Goal: Transaction & Acquisition: Obtain resource

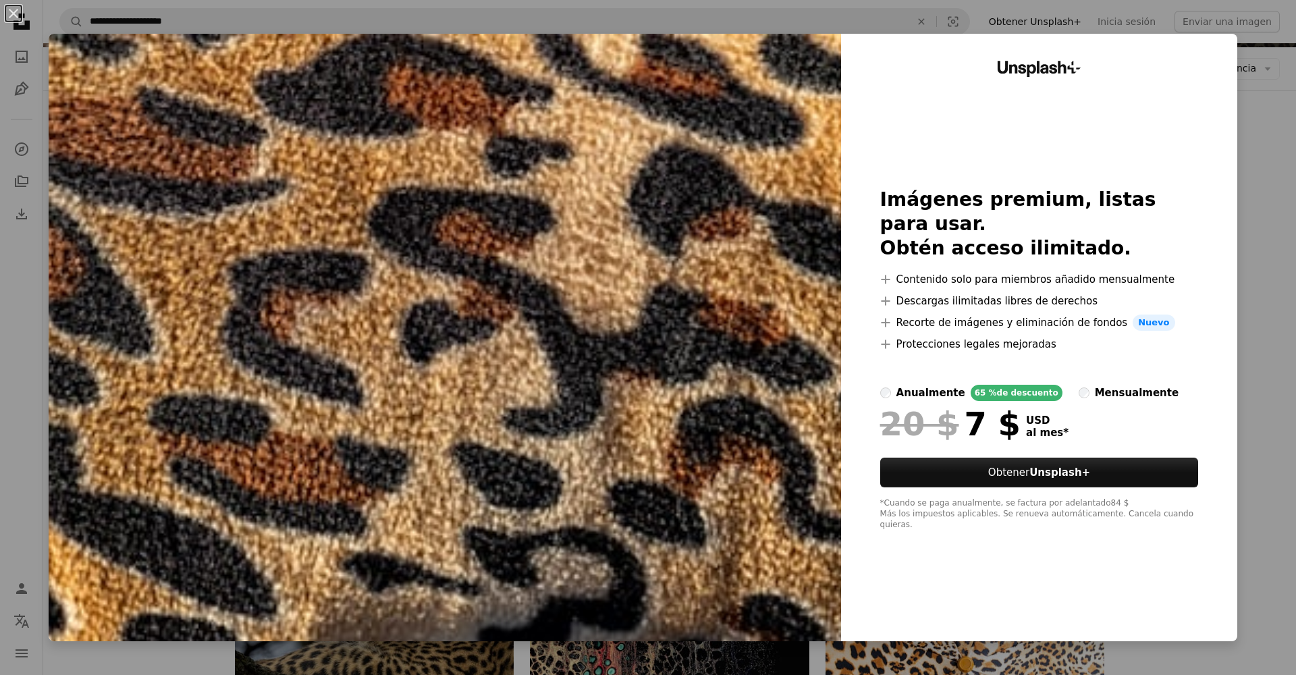
scroll to position [162, 0]
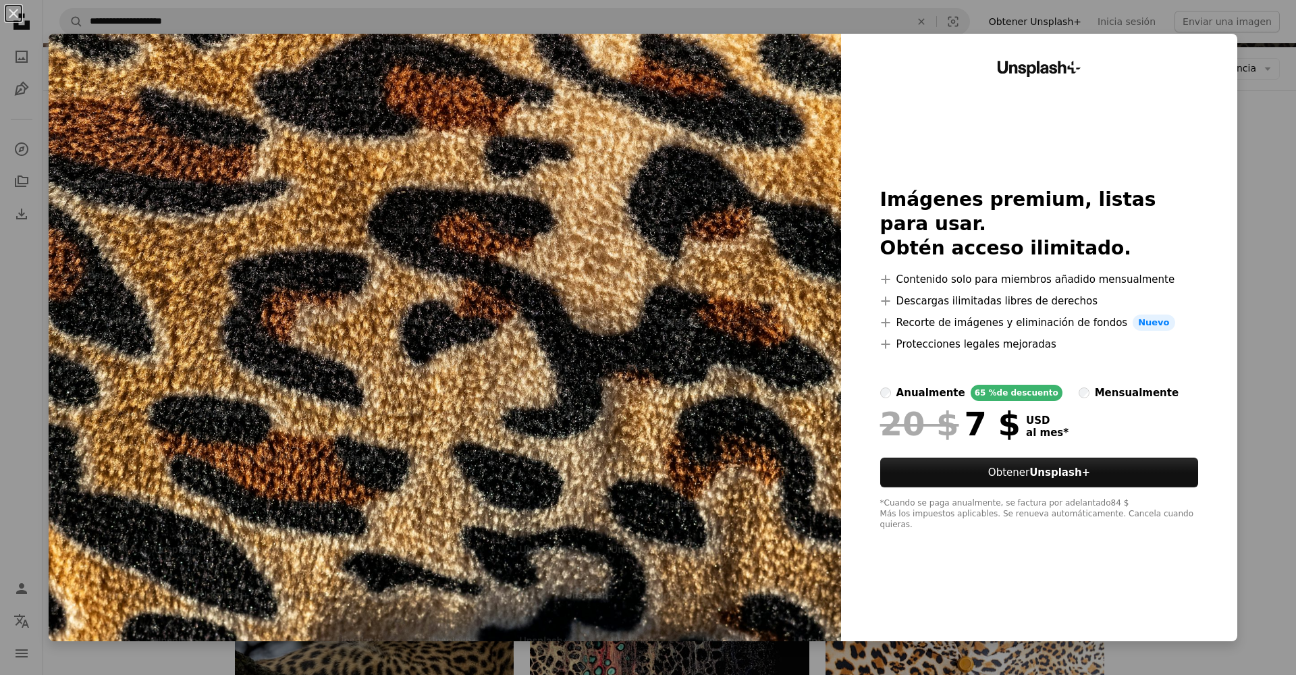
click at [1251, 321] on div "An X shape Unsplash+ Imágenes premium, listas para usar. Obtén acceso ilimitado…" at bounding box center [648, 337] width 1296 height 675
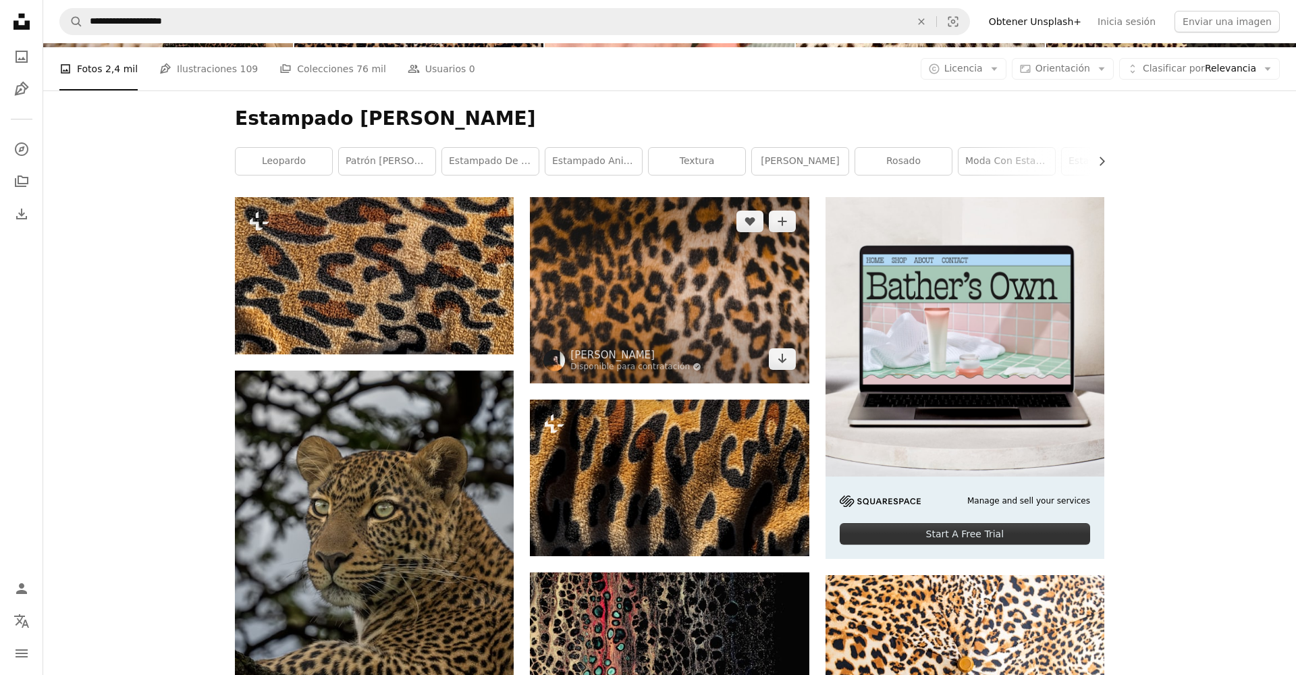
click at [655, 282] on img at bounding box center [669, 290] width 279 height 186
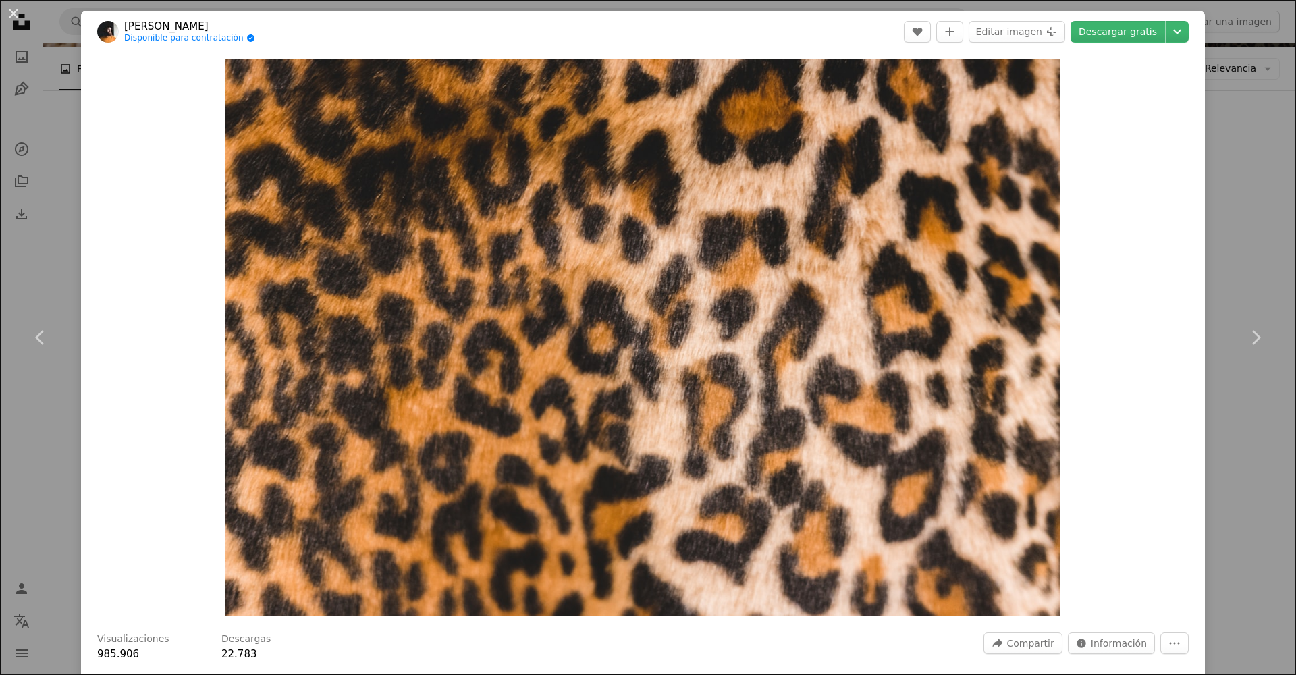
click at [1235, 61] on div "An X shape Chevron left Chevron right [PERSON_NAME] Disponible para contratació…" at bounding box center [648, 337] width 1296 height 675
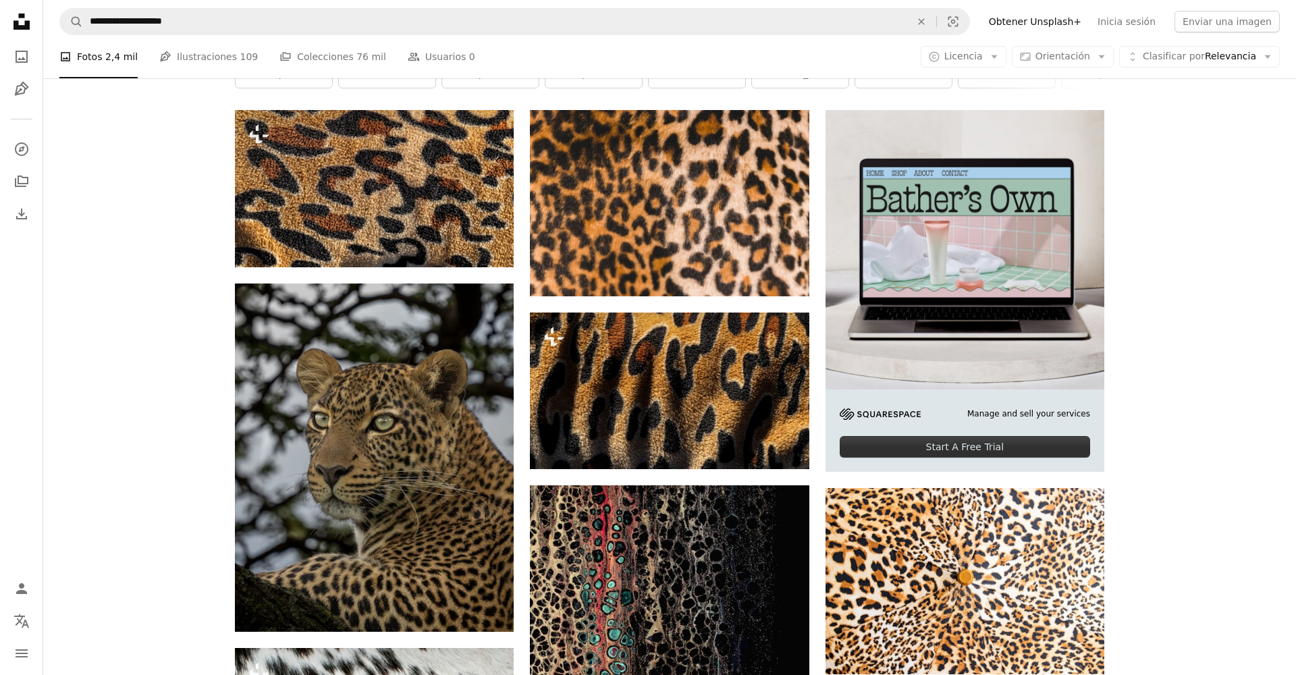
scroll to position [251, 0]
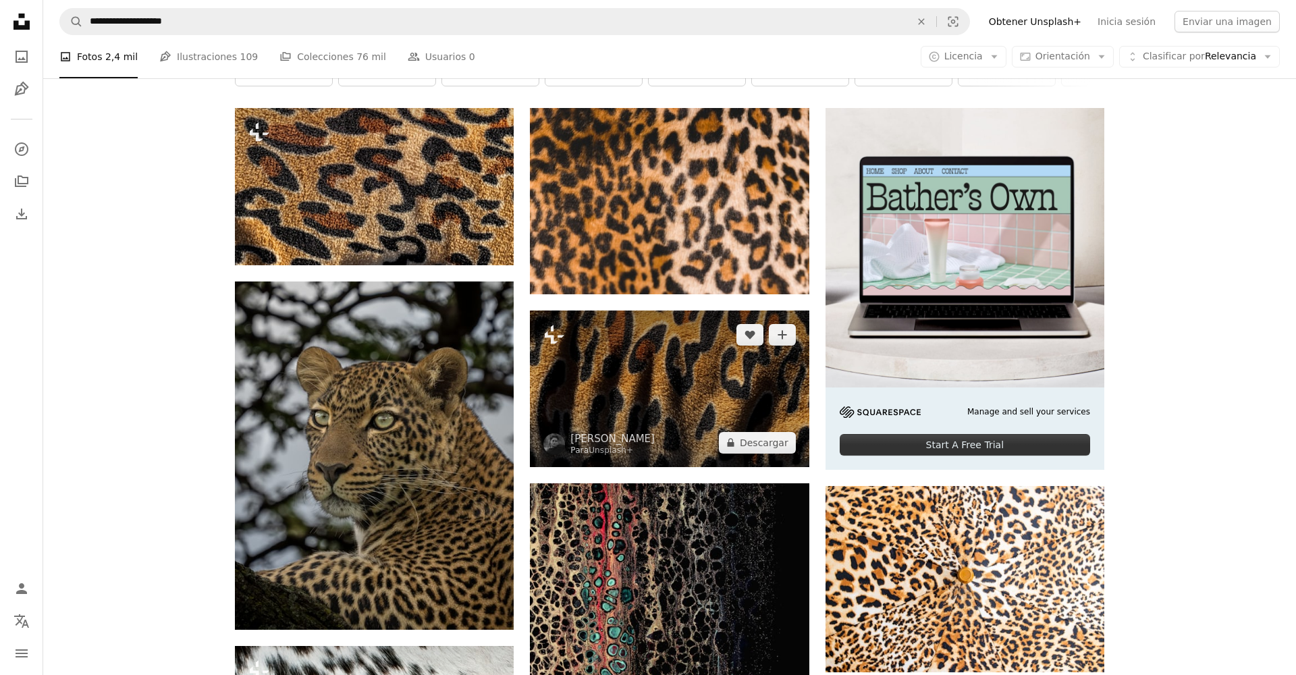
click at [669, 390] on img at bounding box center [669, 389] width 279 height 157
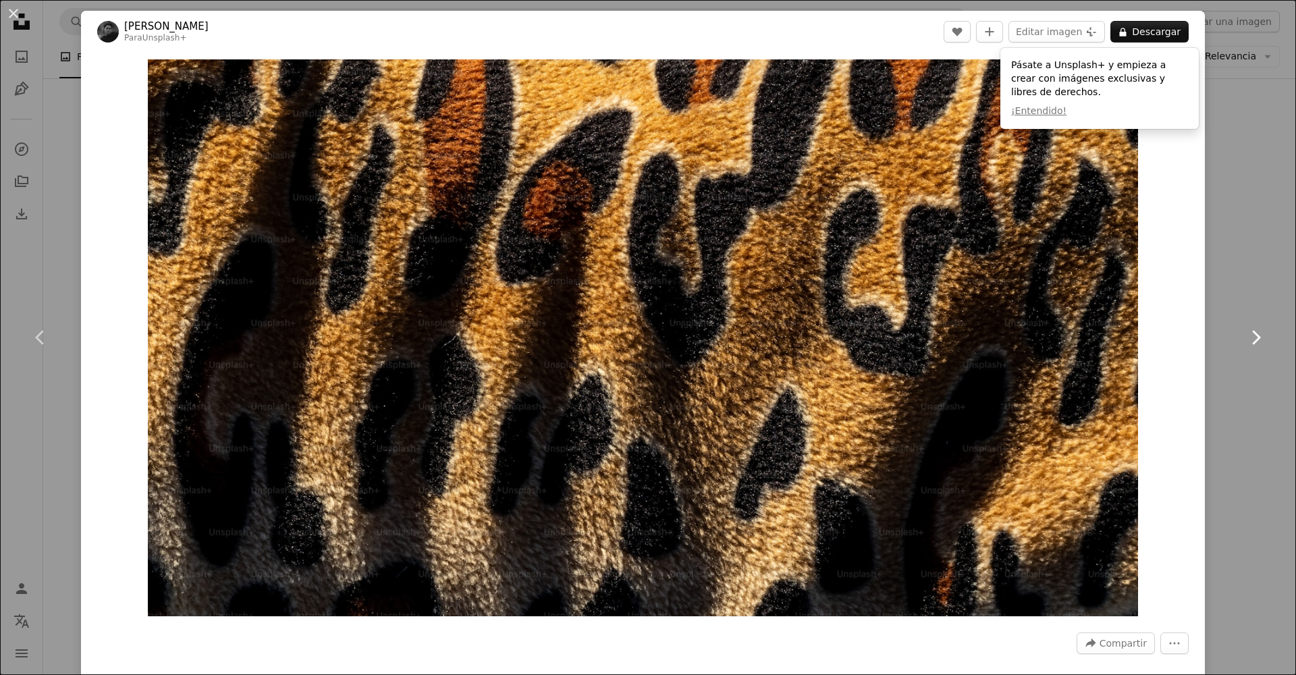
click at [1267, 296] on link "Chevron right" at bounding box center [1255, 338] width 81 height 130
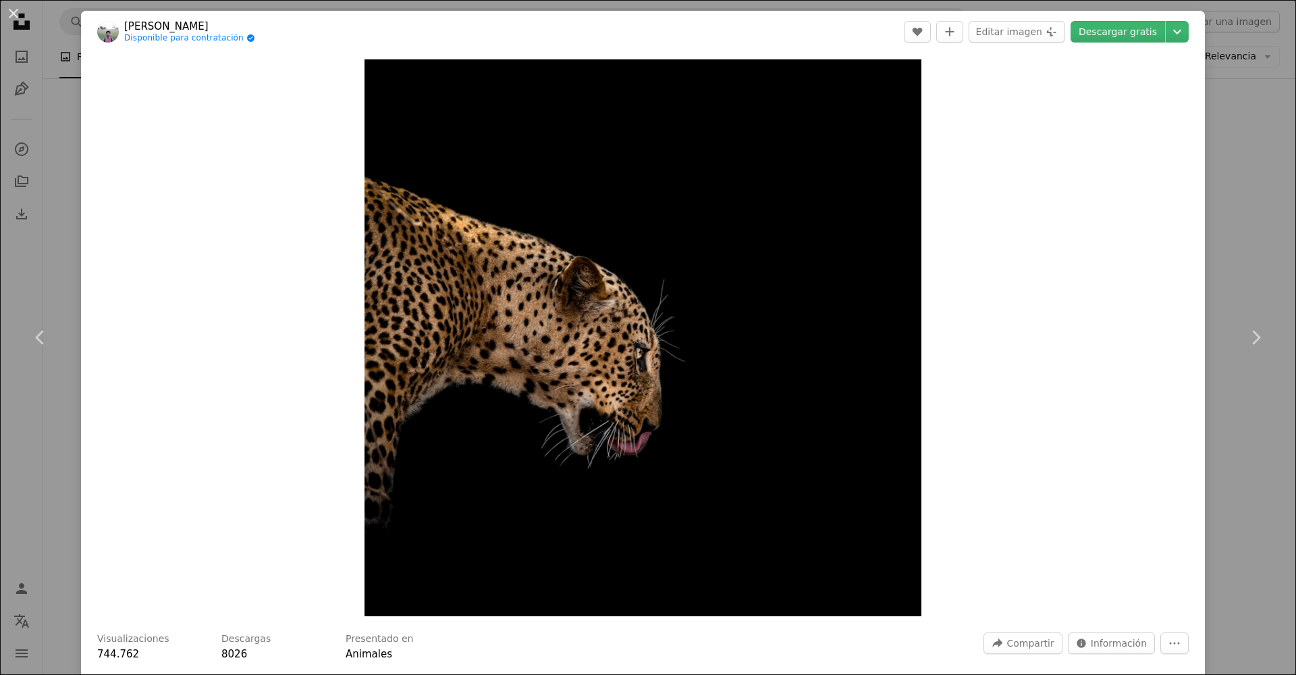
click at [1244, 209] on div "An X shape Chevron left Chevron right [PERSON_NAME] Disponible para contratació…" at bounding box center [648, 337] width 1296 height 675
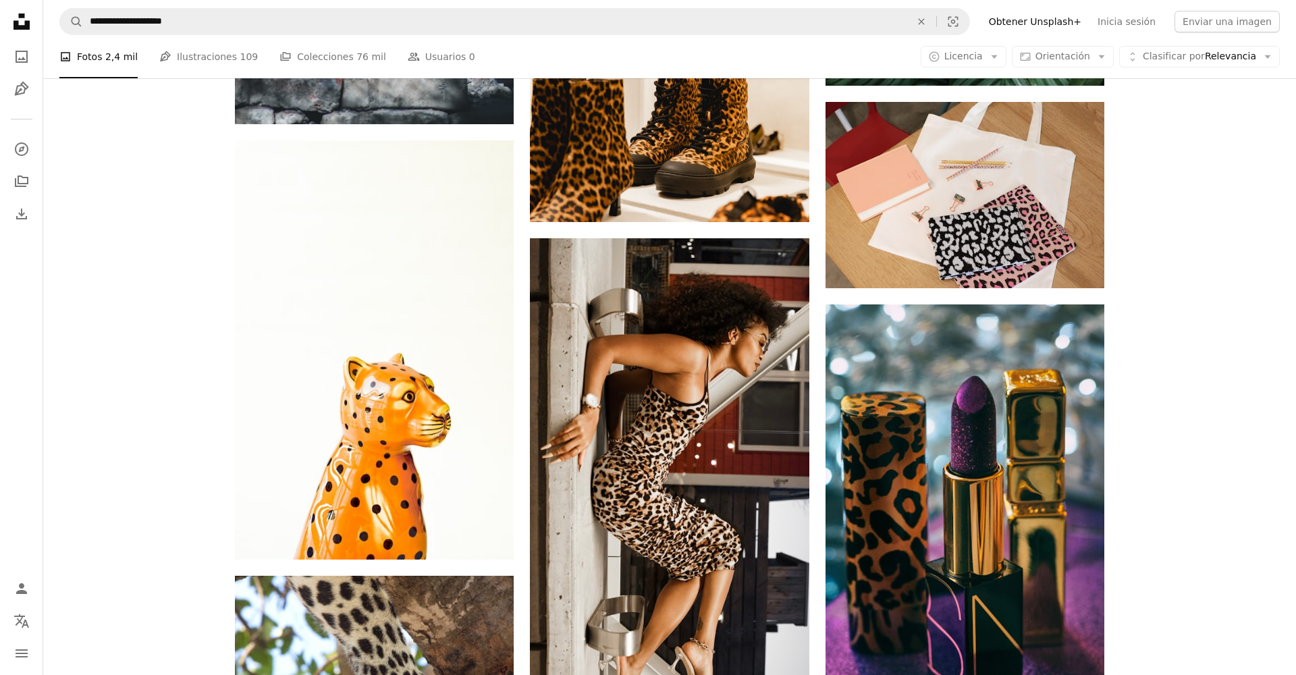
scroll to position [2403, 0]
